Goal: Information Seeking & Learning: Understand process/instructions

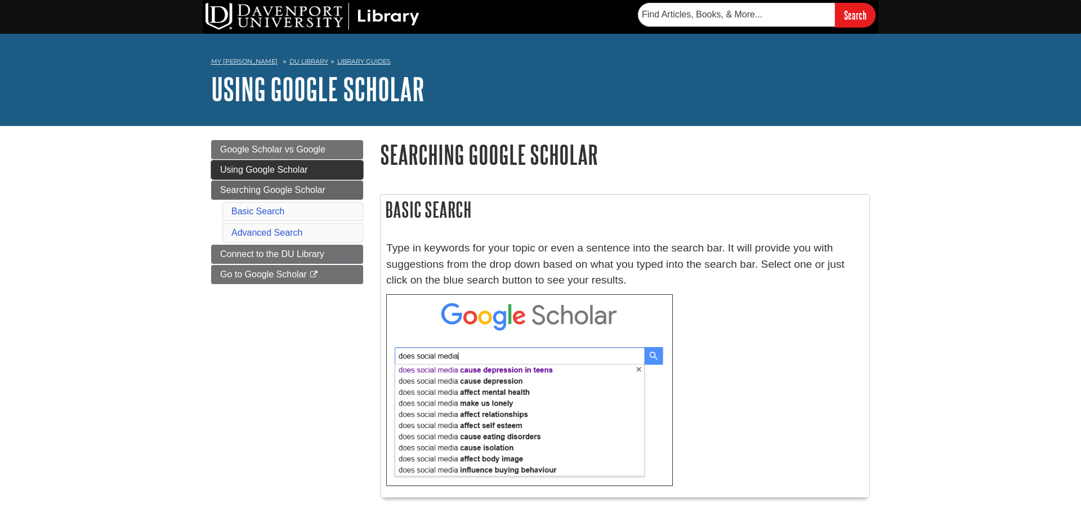
click at [250, 173] on span "Using Google Scholar" at bounding box center [264, 170] width 88 height 10
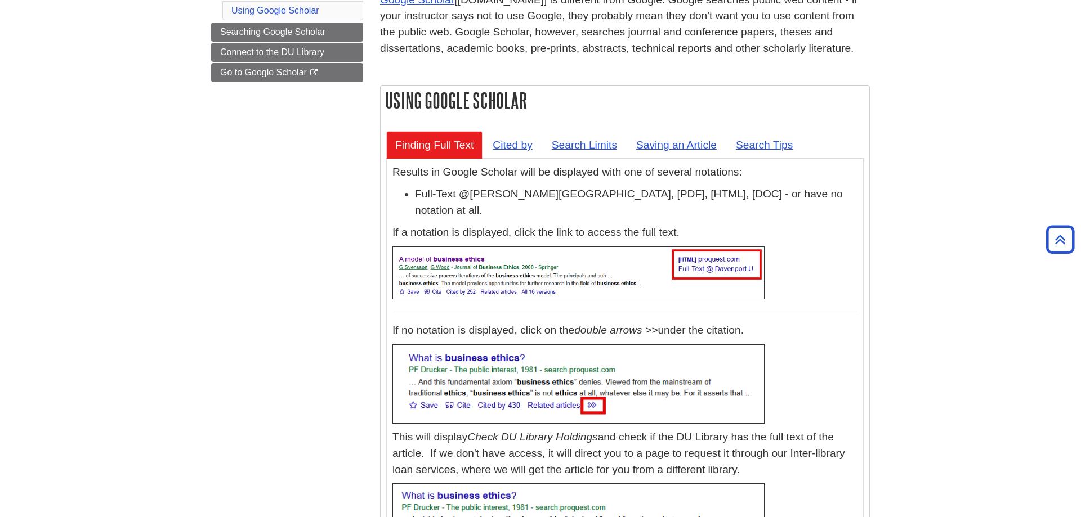
scroll to position [172, 0]
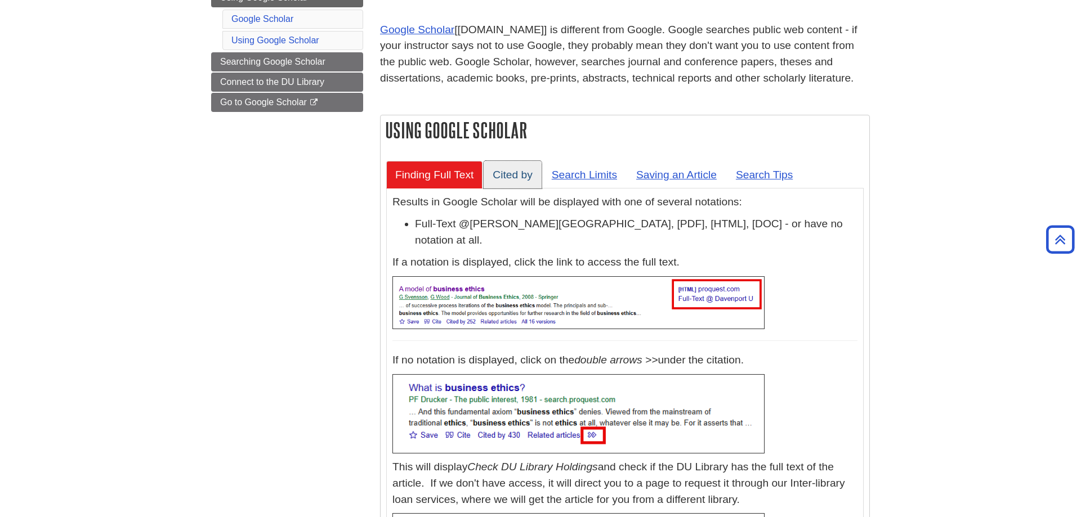
click at [528, 170] on link "Cited by" at bounding box center [512, 175] width 57 height 28
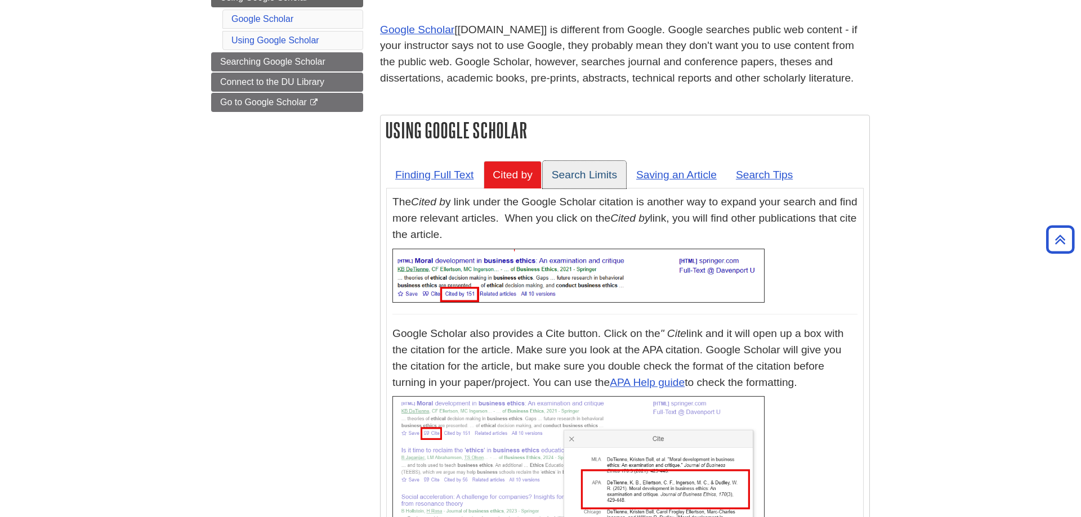
click at [561, 173] on link "Search Limits" at bounding box center [584, 175] width 83 height 28
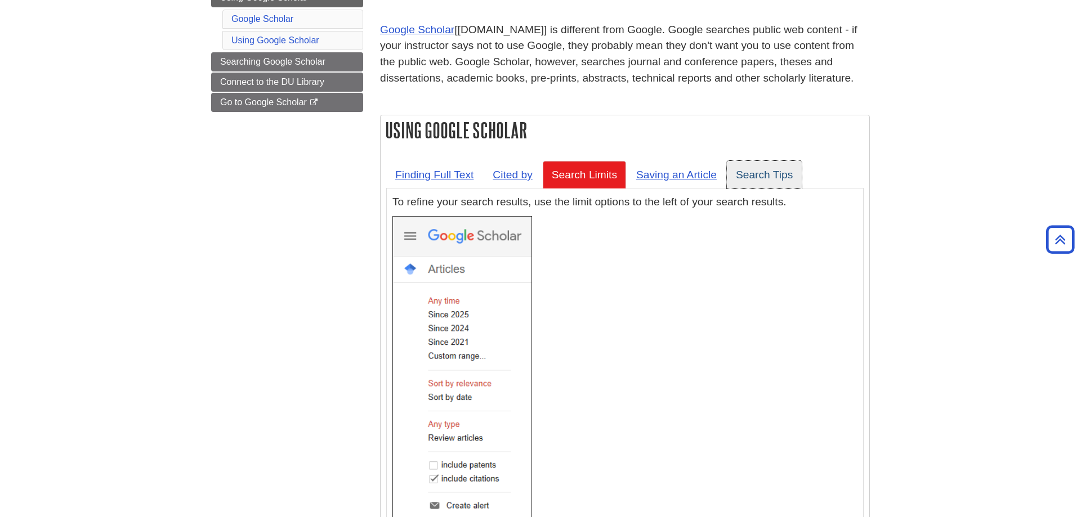
click at [782, 183] on link "Search Tips" at bounding box center [764, 175] width 75 height 28
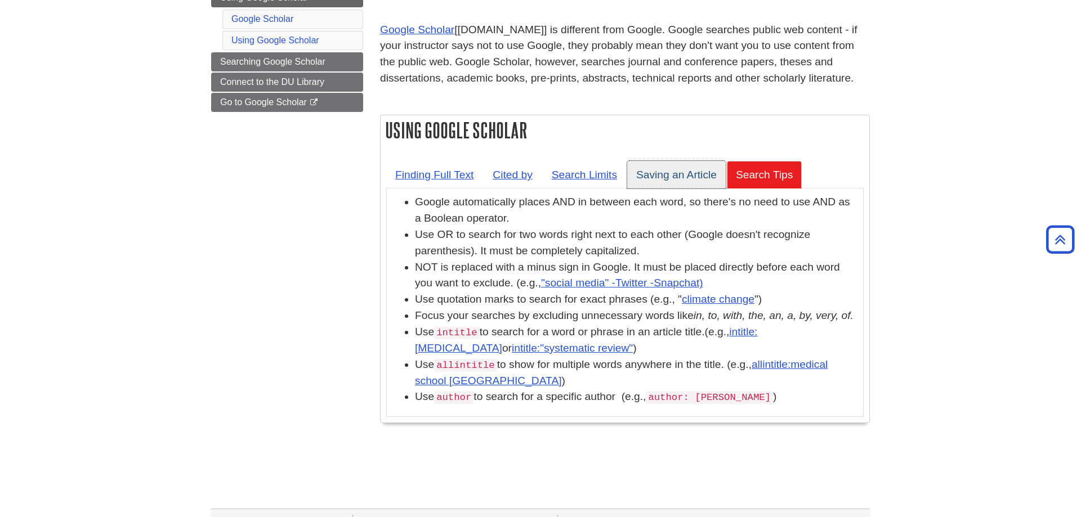
click at [688, 178] on link "Saving an Article" at bounding box center [676, 175] width 99 height 28
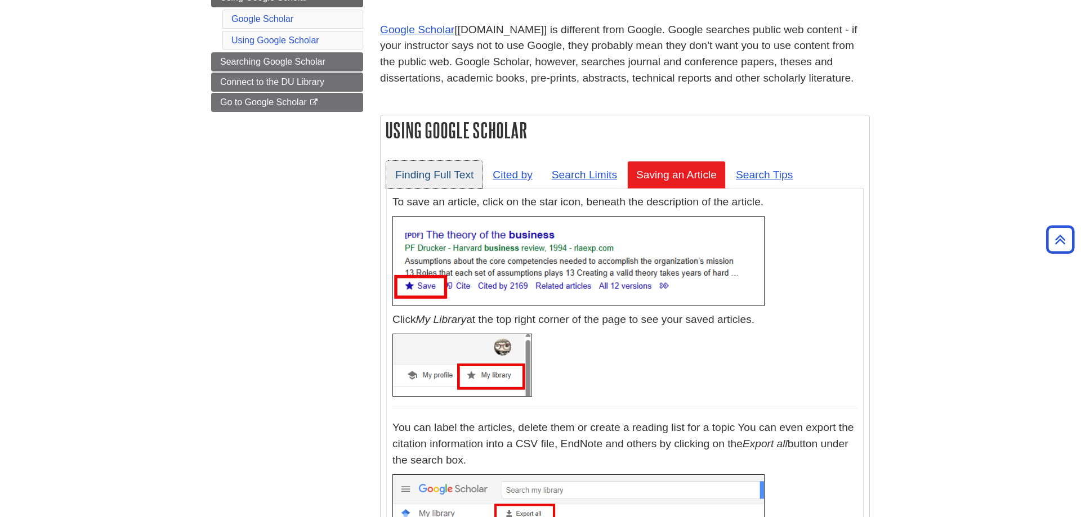
click at [457, 174] on link "Finding Full Text" at bounding box center [434, 175] width 96 height 28
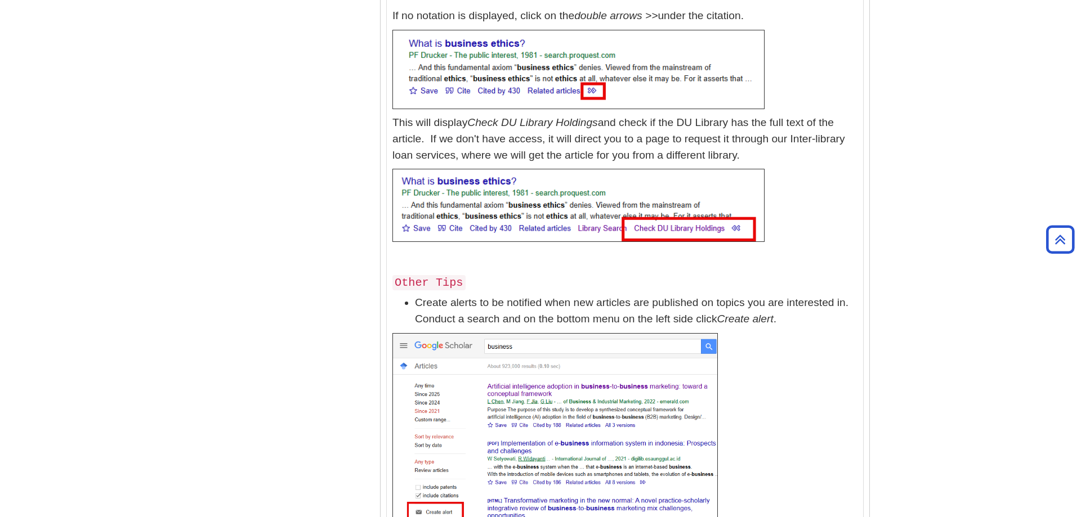
scroll to position [746, 0]
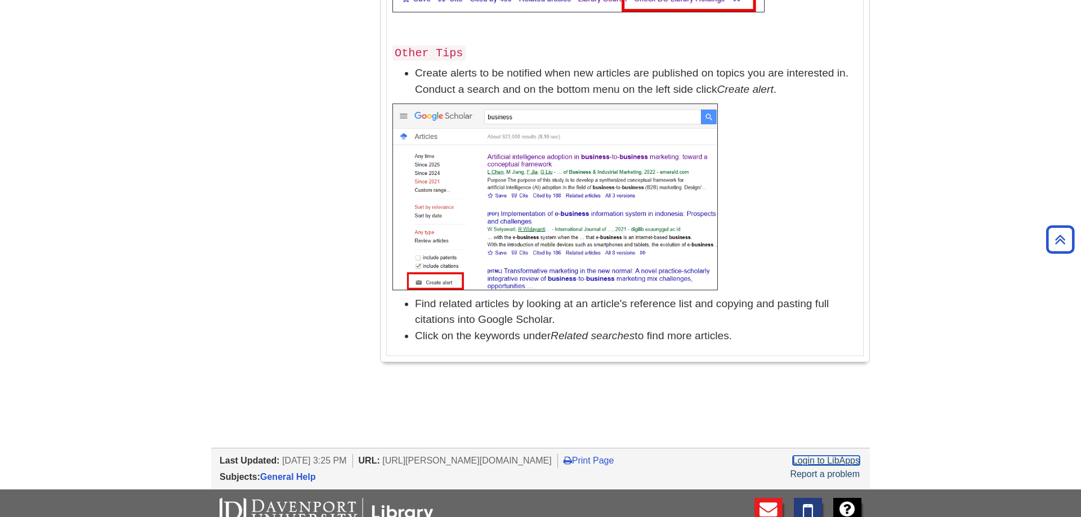
click at [835, 456] on link "Login to LibApps" at bounding box center [826, 461] width 67 height 10
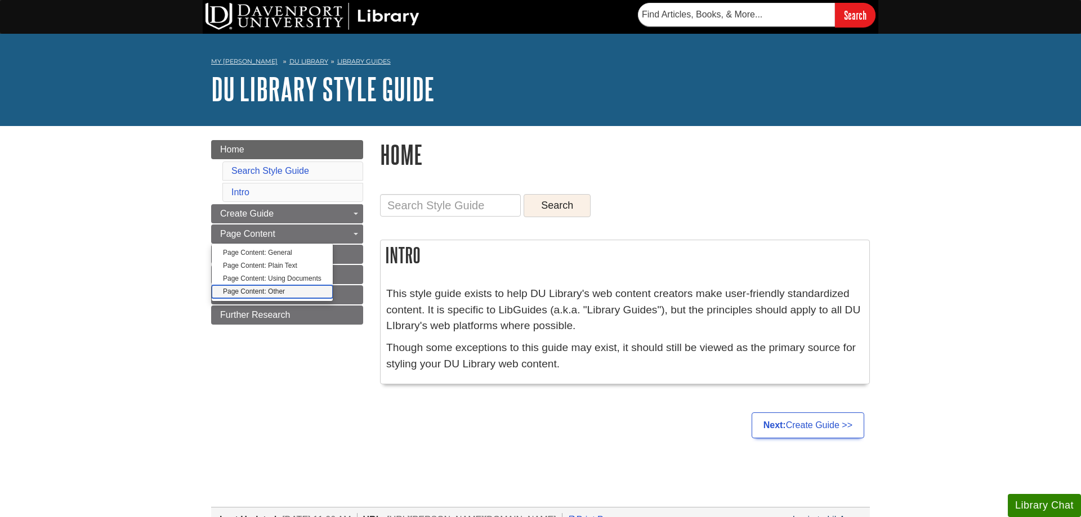
click at [294, 290] on link "Page Content: Other" at bounding box center [272, 291] width 121 height 13
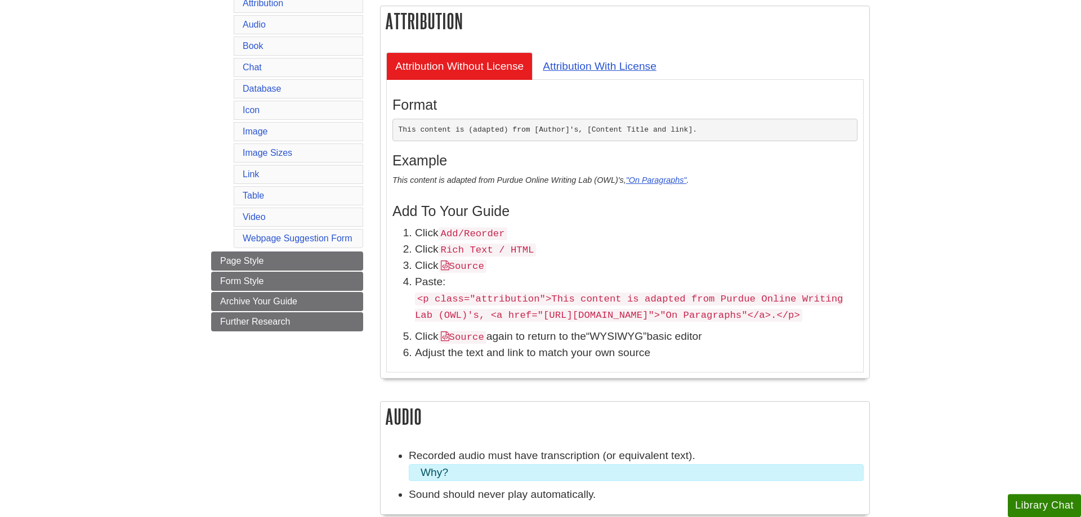
scroll to position [345, 0]
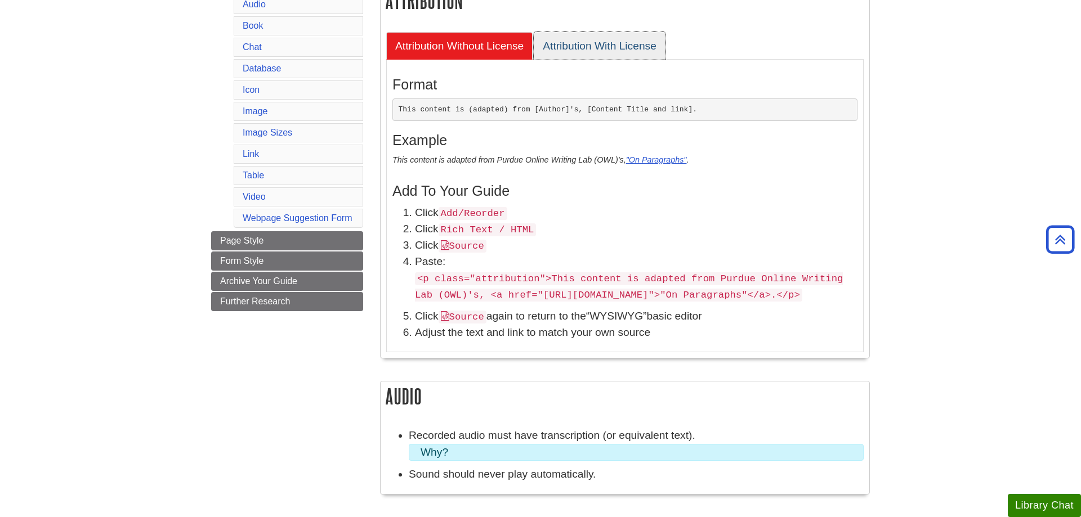
click at [617, 47] on link "Attribution With License" at bounding box center [600, 46] width 132 height 28
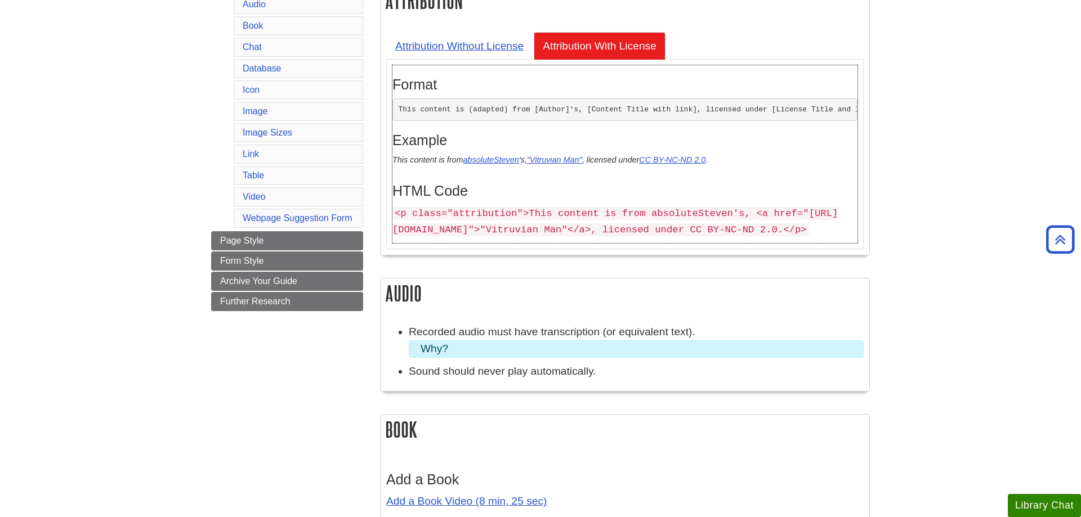
drag, startPoint x: 393, startPoint y: 215, endPoint x: 521, endPoint y: 240, distance: 130.3
click at [502, 243] on div "HTML Code <p class="attribution">This content is from absoluteSteven's, <a href…" at bounding box center [624, 207] width 465 height 71
copy code "<p class="attribution">This content is from absoluteSteven's, <a href="https://…"
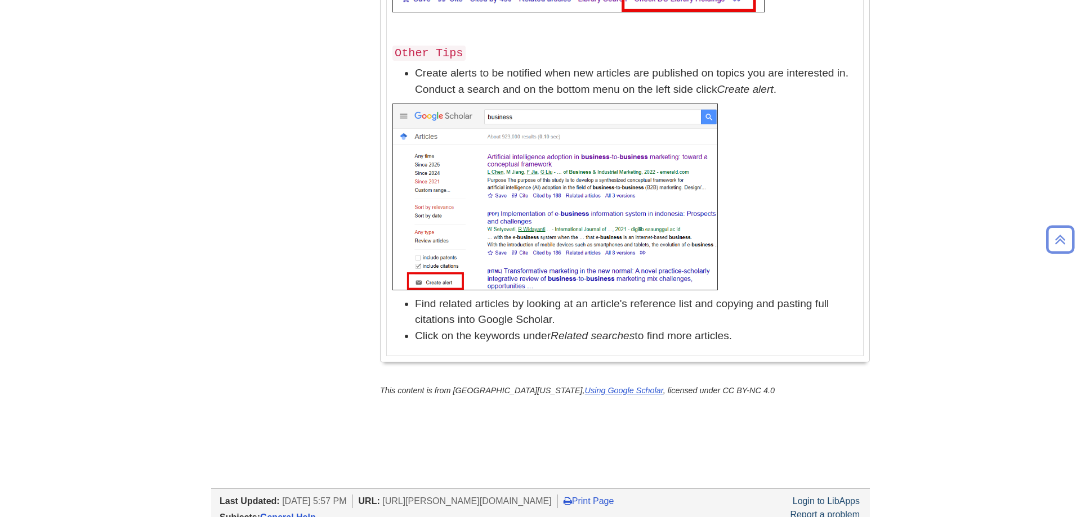
scroll to position [940, 0]
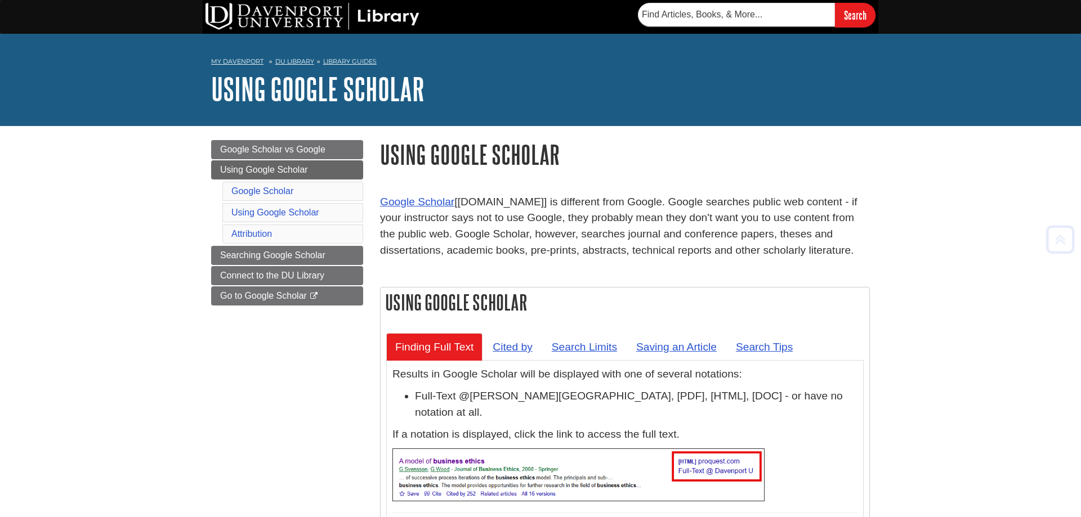
scroll to position [940, 0]
